Goal: Information Seeking & Learning: Learn about a topic

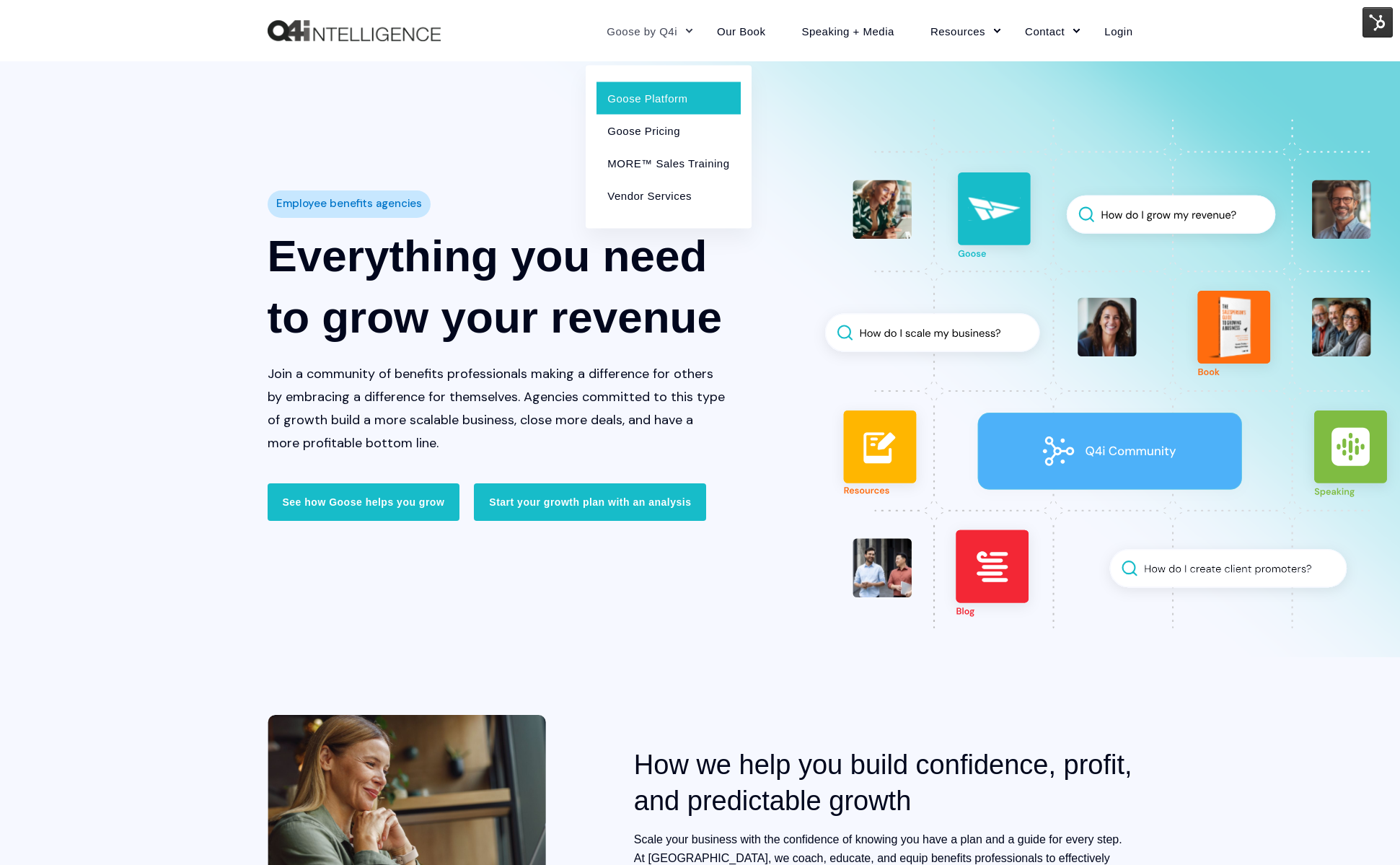
click at [649, 102] on link "Goose Platform" at bounding box center [667, 97] width 143 height 32
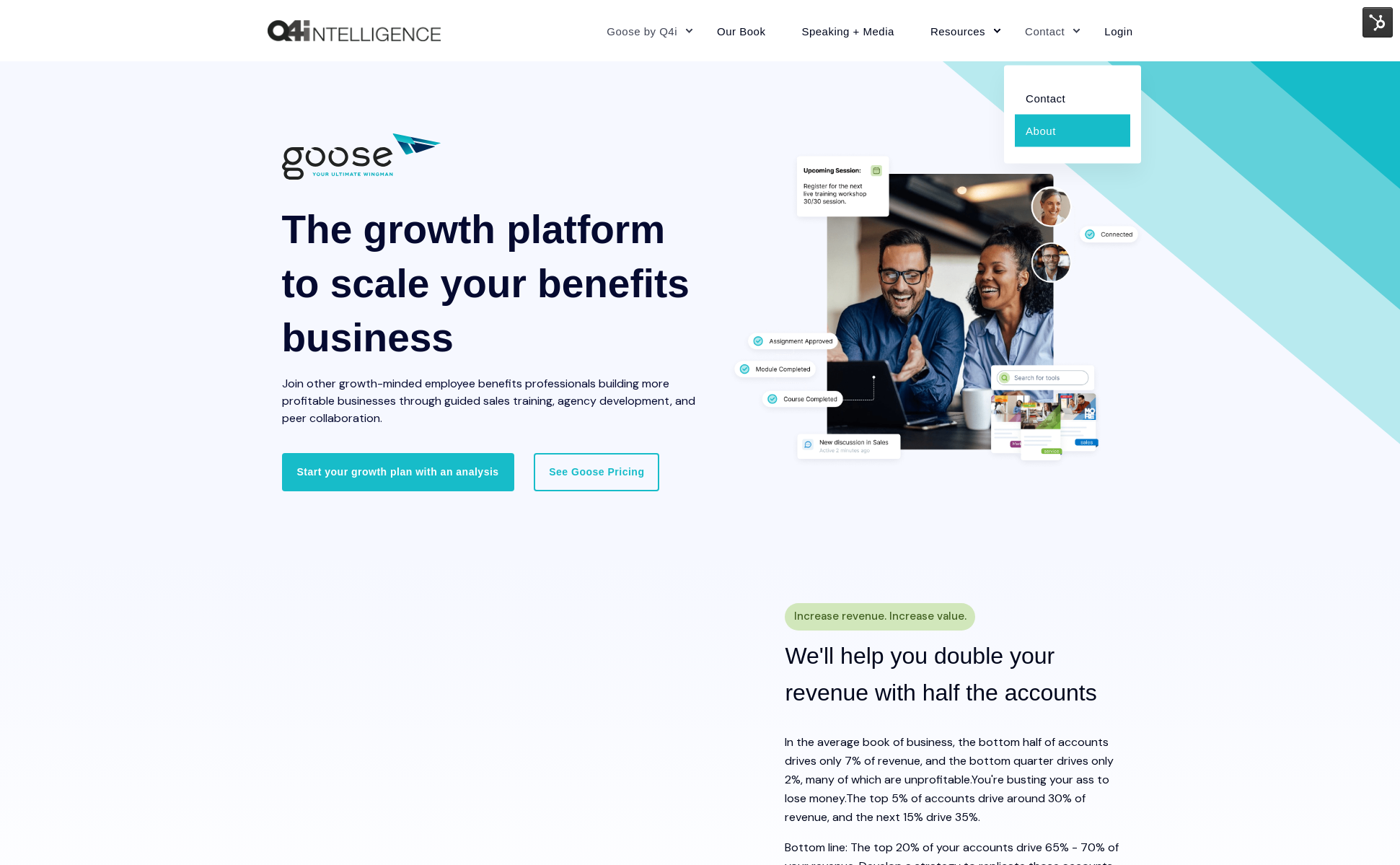
click at [1054, 136] on link "About" at bounding box center [1072, 130] width 115 height 32
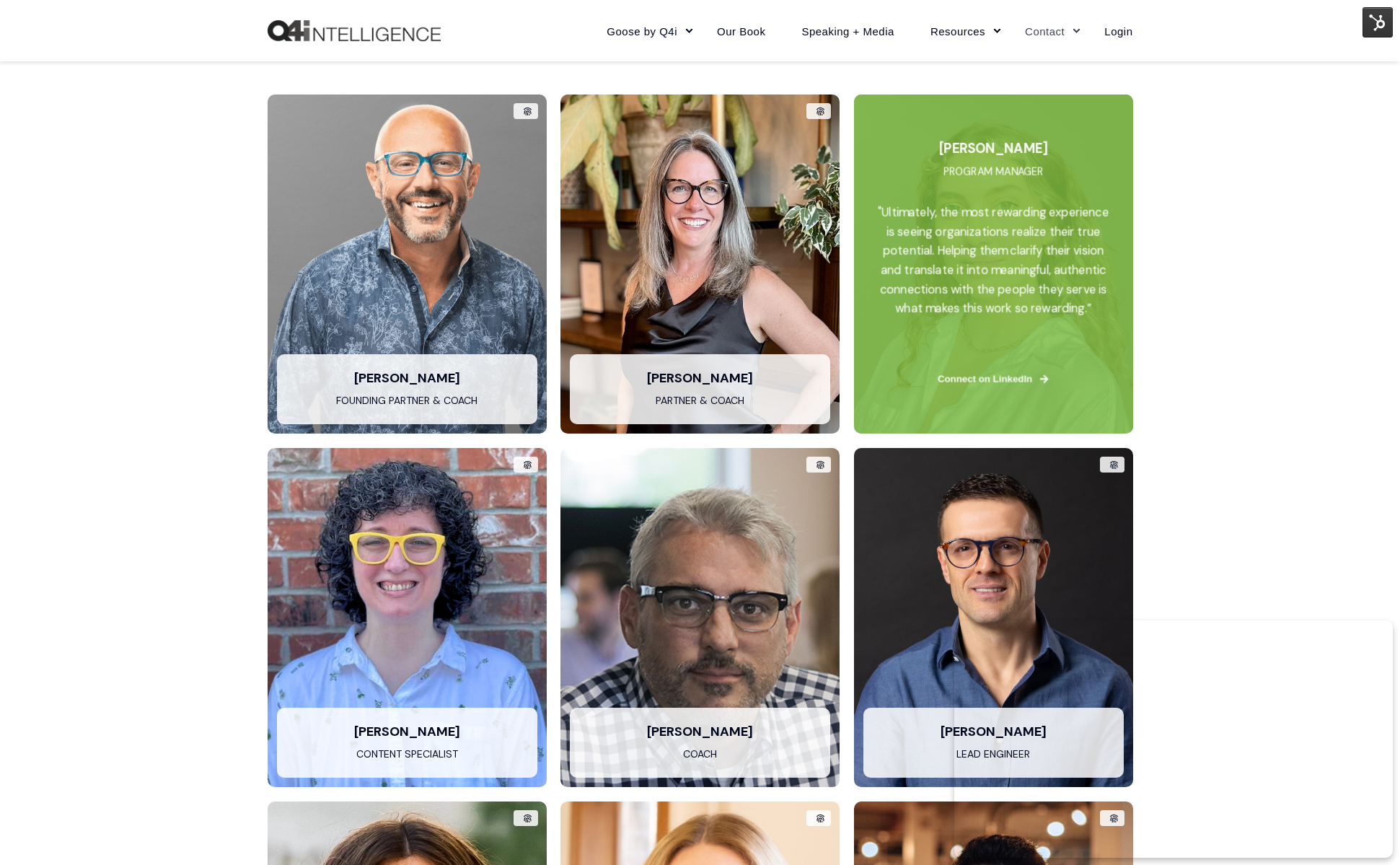
scroll to position [2873, 0]
